Goal: Information Seeking & Learning: Learn about a topic

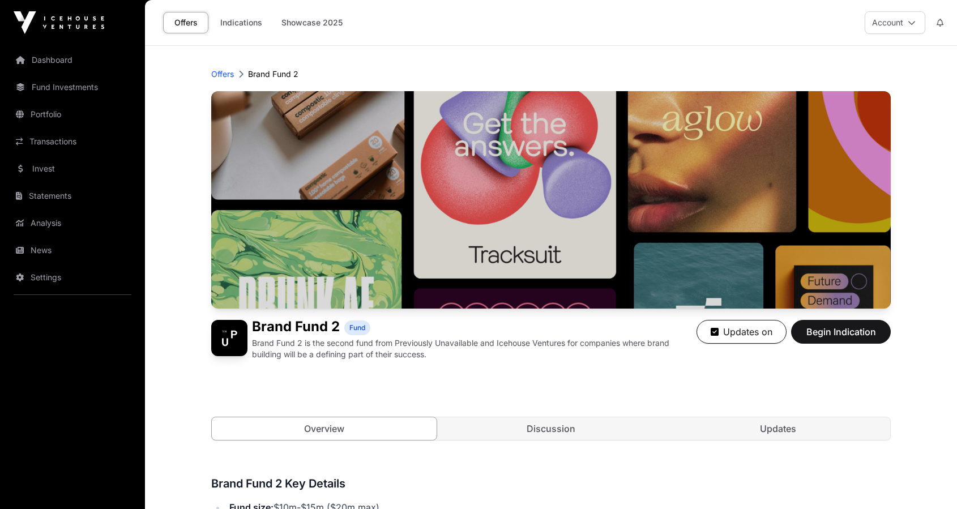
click at [220, 70] on p "Offers" at bounding box center [222, 74] width 23 height 11
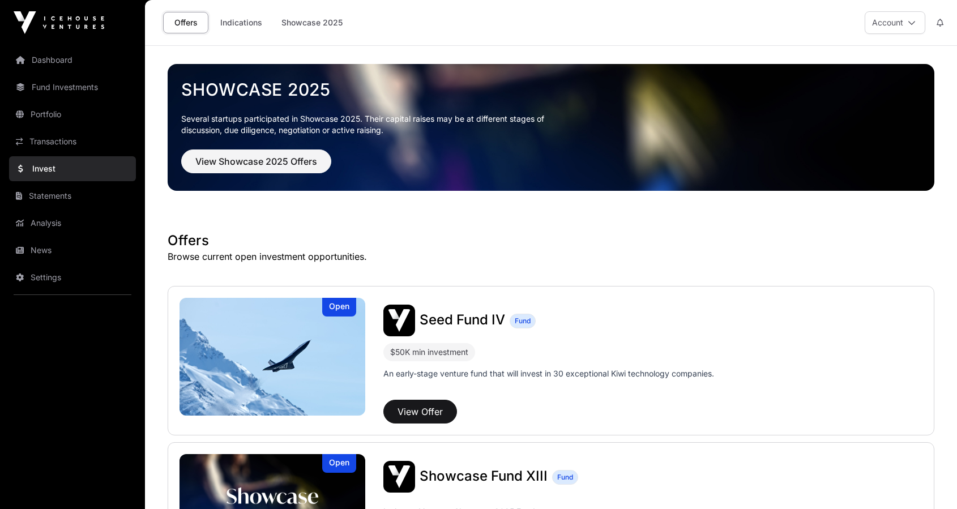
click at [227, 23] on link "Indications" at bounding box center [241, 23] width 57 height 22
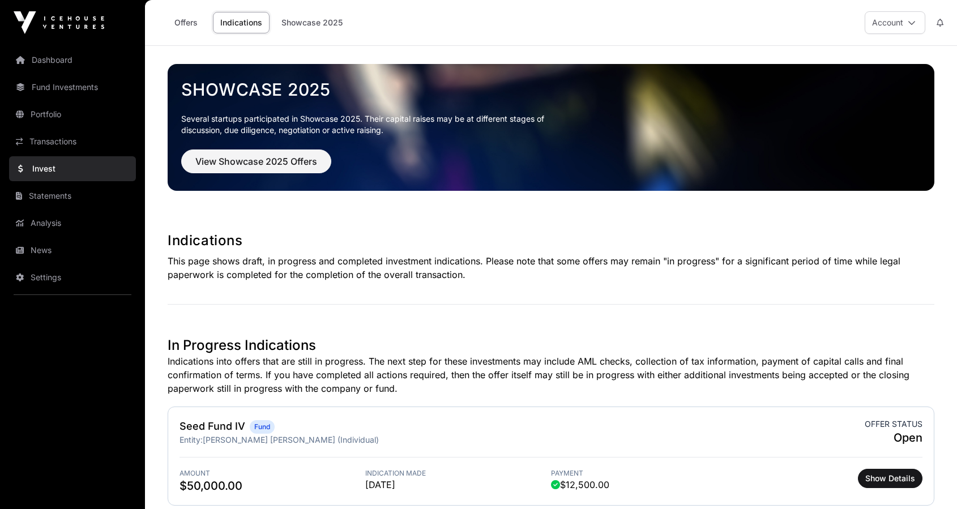
click at [197, 19] on link "Offers" at bounding box center [185, 23] width 45 height 22
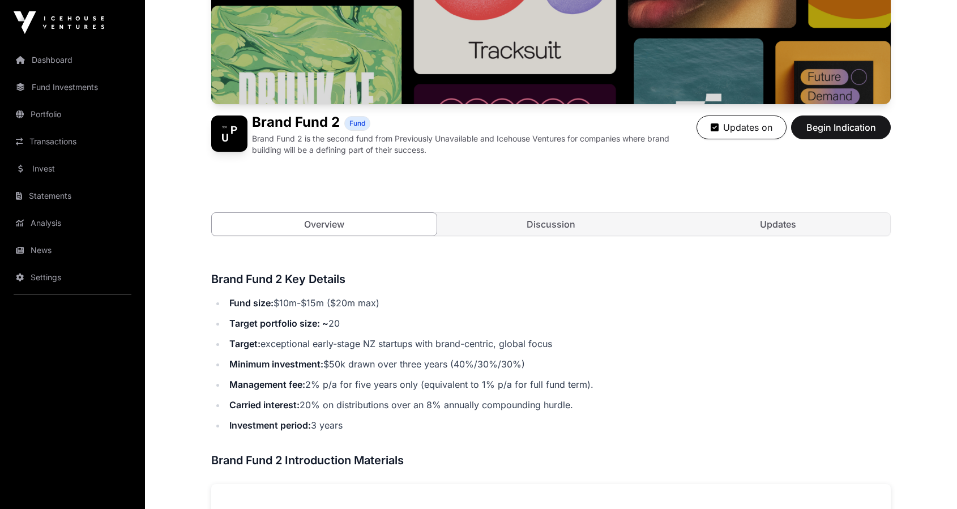
scroll to position [204, 0]
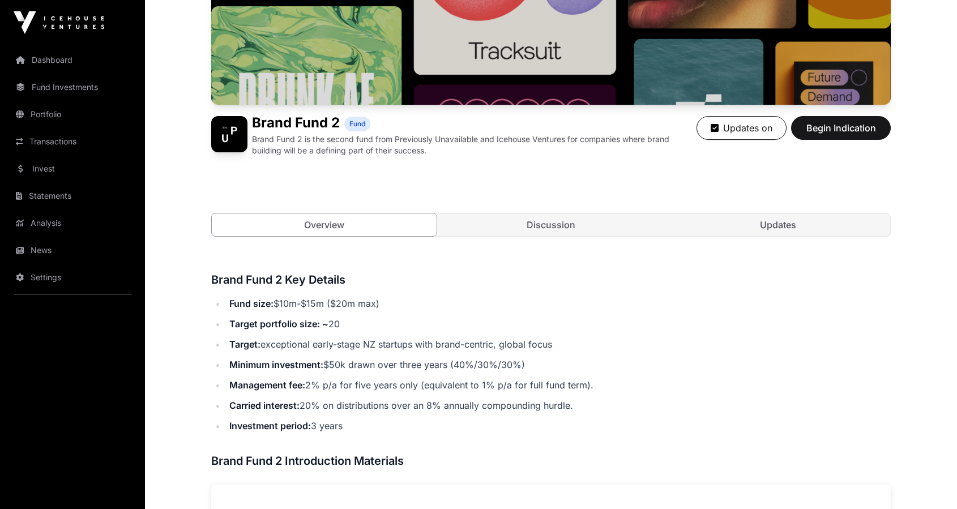
click at [782, 227] on link "Updates" at bounding box center [778, 225] width 225 height 23
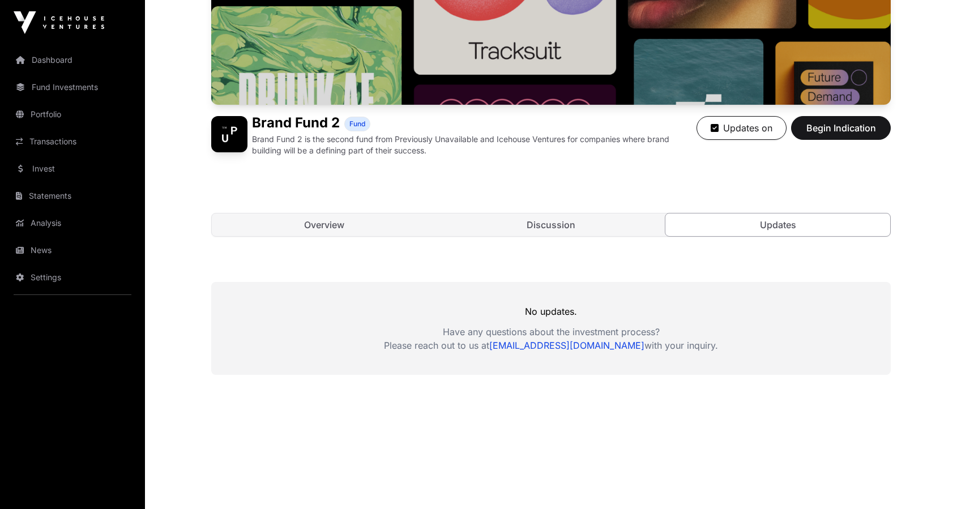
click at [560, 231] on link "Discussion" at bounding box center [551, 225] width 225 height 23
